Goal: Communication & Community: Answer question/provide support

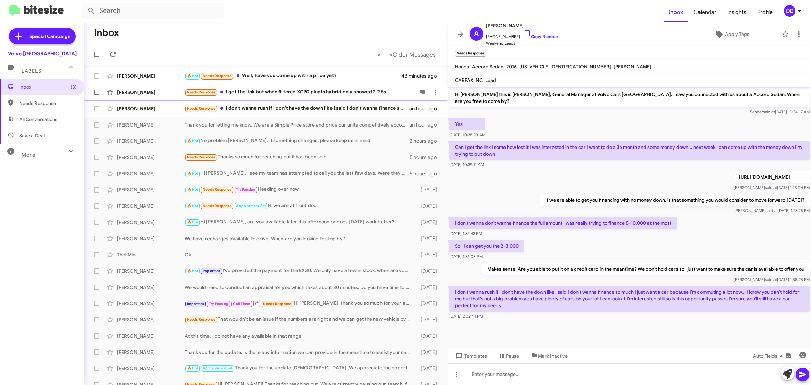
click at [271, 93] on div "Needs Response I got the link but when filtered XC90 plugin hybrid only showed …" at bounding box center [300, 92] width 231 height 8
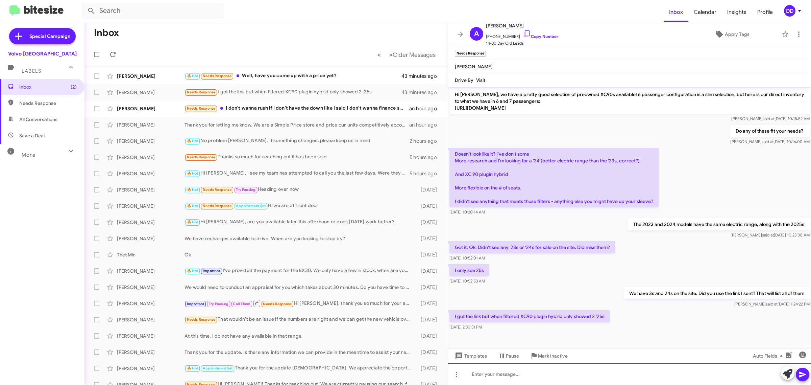
click at [576, 375] on div at bounding box center [629, 374] width 363 height 22
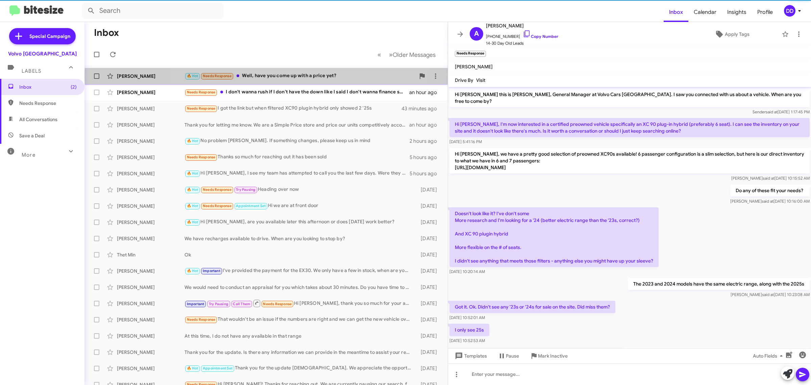
click at [297, 76] on div "🔥 Hot Needs Response Well, have you come up with a price yet?" at bounding box center [300, 76] width 231 height 8
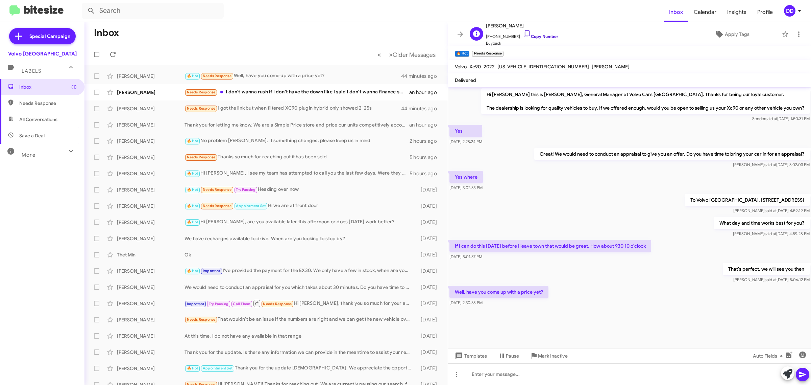
click at [537, 35] on link "Copy Number" at bounding box center [541, 36] width 36 height 5
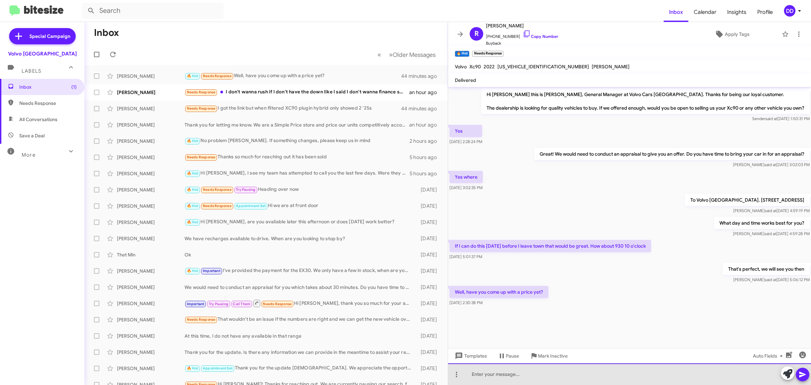
click at [600, 379] on div at bounding box center [629, 374] width 363 height 22
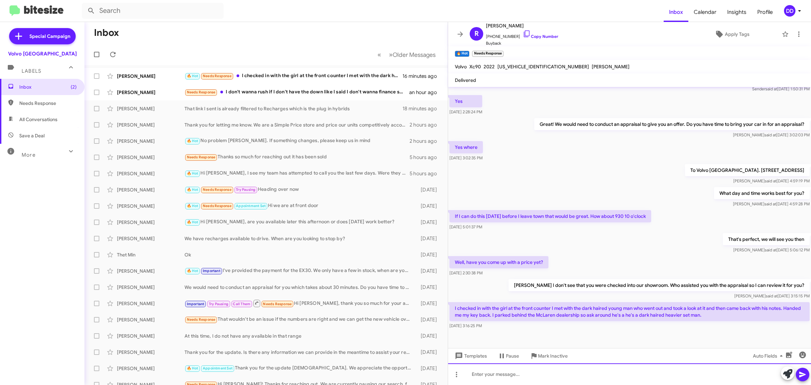
scroll to position [30, 0]
click at [589, 376] on div at bounding box center [629, 374] width 363 height 22
drag, startPoint x: 544, startPoint y: 64, endPoint x: 497, endPoint y: 67, distance: 47.1
click at [497, 67] on div "[US_VEHICLE_IDENTIFICATION_NUMBER]" at bounding box center [543, 67] width 94 height 8
copy span "[US_VEHICLE_IDENTIFICATION_NUMBER]"
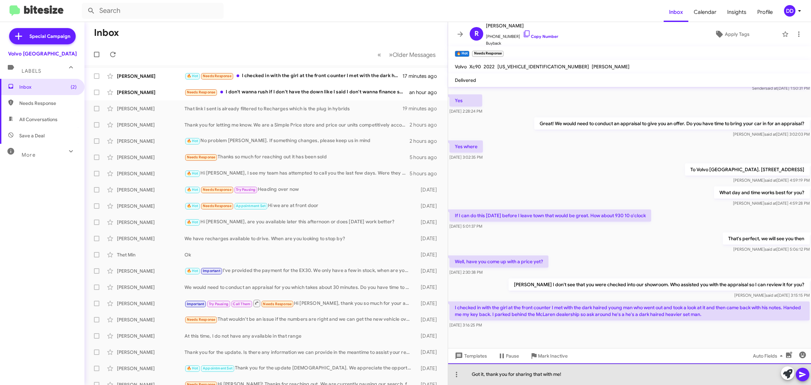
click at [581, 379] on div "Got it, thank you for sharing that with me!" at bounding box center [629, 374] width 363 height 22
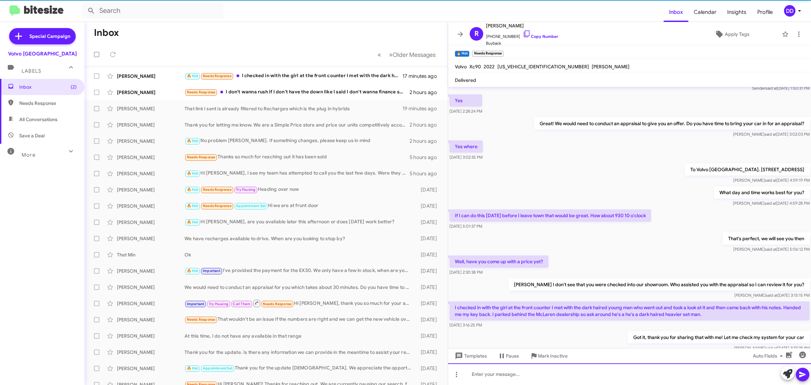
scroll to position [55, 0]
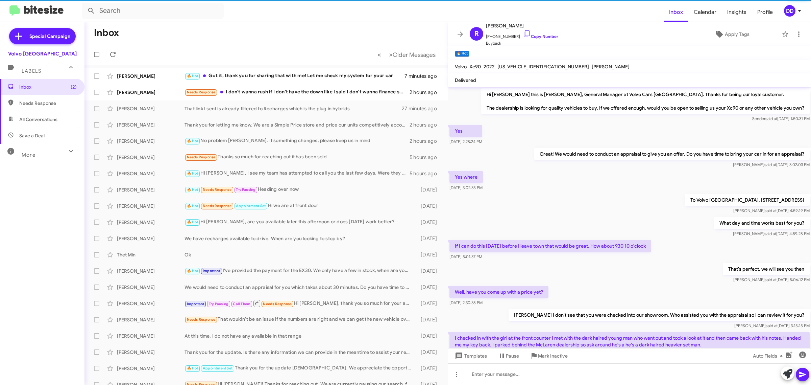
scroll to position [55, 0]
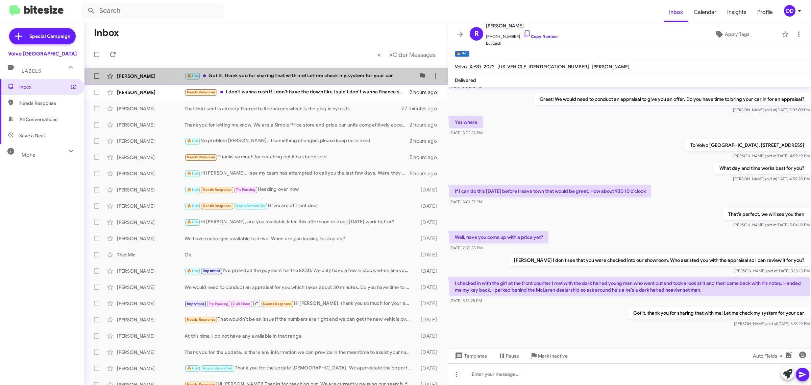
click at [316, 72] on div "🔥 Hot Got it, thank you for sharing that with me! Let me check my system for yo…" at bounding box center [300, 76] width 231 height 8
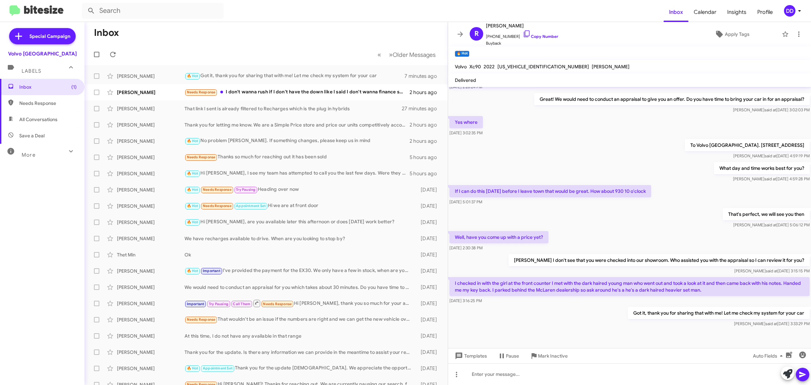
click at [278, 33] on mat-toolbar-row "Inbox" at bounding box center [266, 33] width 363 height 22
click at [569, 371] on div at bounding box center [629, 374] width 363 height 22
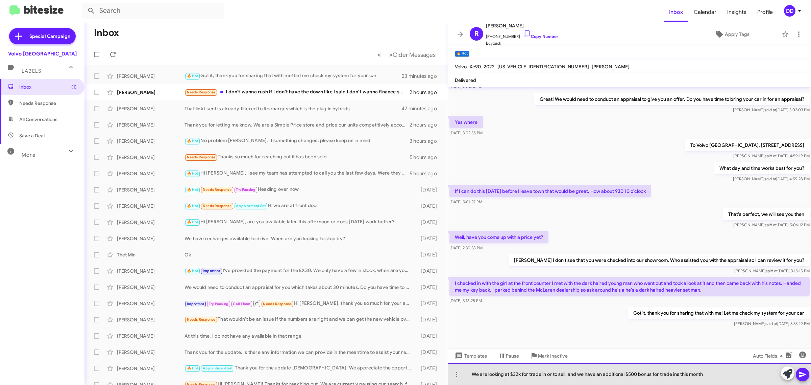
click at [724, 371] on div "We are looking at $32k for trade in or to sell, and we have an additional $500 …" at bounding box center [629, 374] width 363 height 22
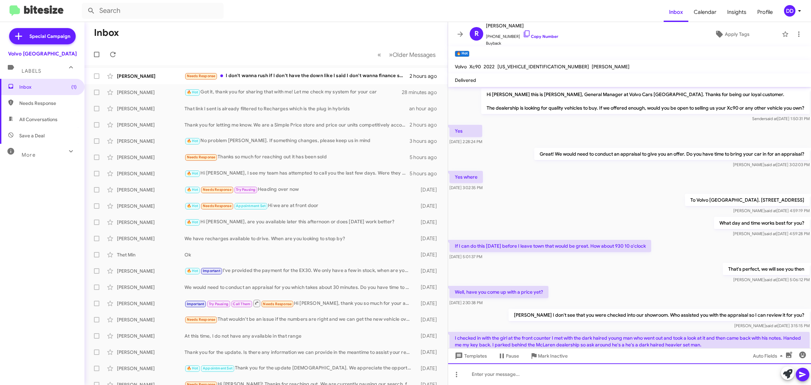
scroll to position [79, 0]
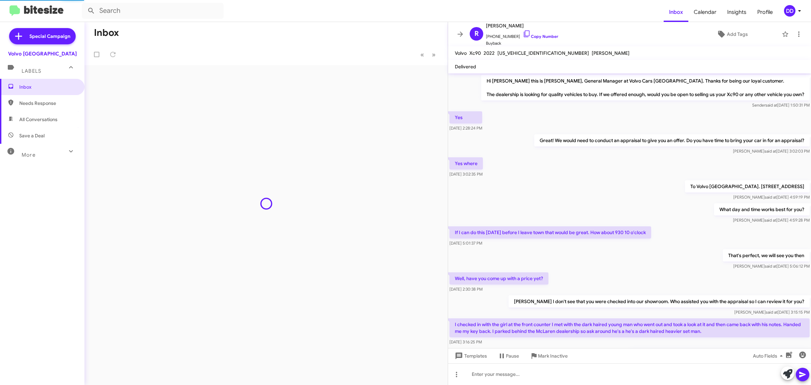
scroll to position [66, 0]
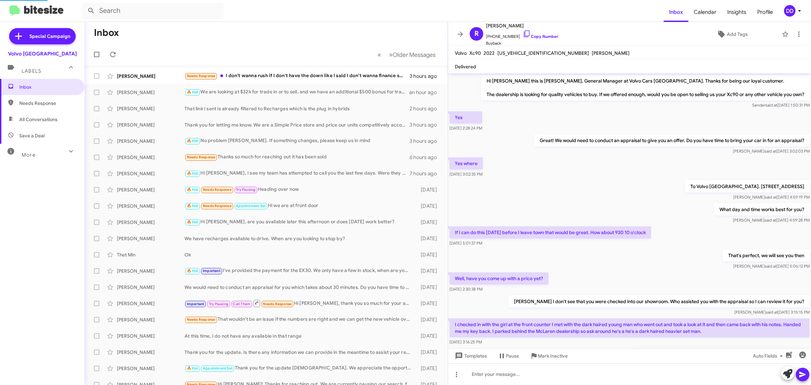
scroll to position [66, 0]
